Goal: Task Accomplishment & Management: Manage account settings

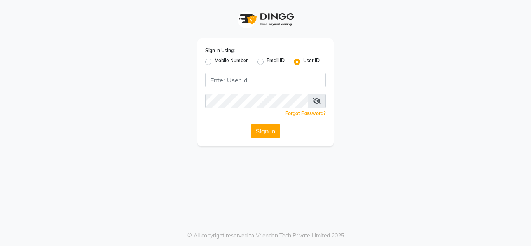
click at [215, 60] on label "Mobile Number" at bounding box center [231, 61] width 33 height 9
click at [215, 60] on input "Mobile Number" at bounding box center [217, 59] width 5 height 5
radio input "true"
radio input "false"
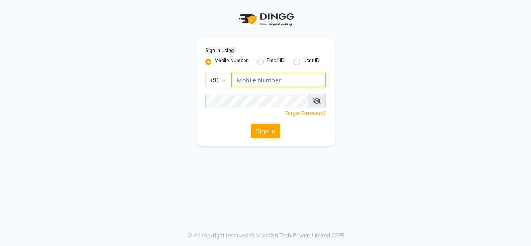
click at [264, 84] on input "Username" at bounding box center [278, 80] width 95 height 15
type input "8108811141"
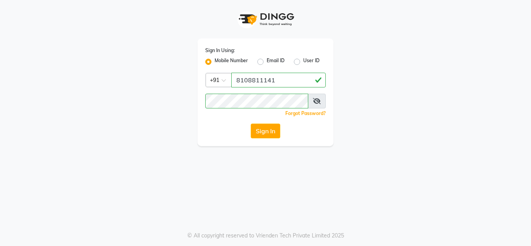
drag, startPoint x: 240, startPoint y: 128, endPoint x: 250, endPoint y: 131, distance: 10.1
click at [242, 128] on div "Sign In" at bounding box center [265, 131] width 121 height 15
click at [263, 133] on button "Sign In" at bounding box center [266, 131] width 30 height 15
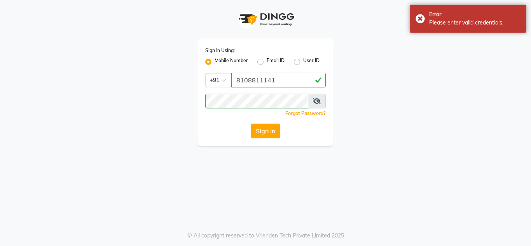
click at [313, 101] on span at bounding box center [317, 101] width 18 height 15
click at [317, 101] on icon at bounding box center [317, 101] width 8 height 6
click at [277, 134] on button "Sign In" at bounding box center [266, 131] width 30 height 15
